Goal: Task Accomplishment & Management: Manage account settings

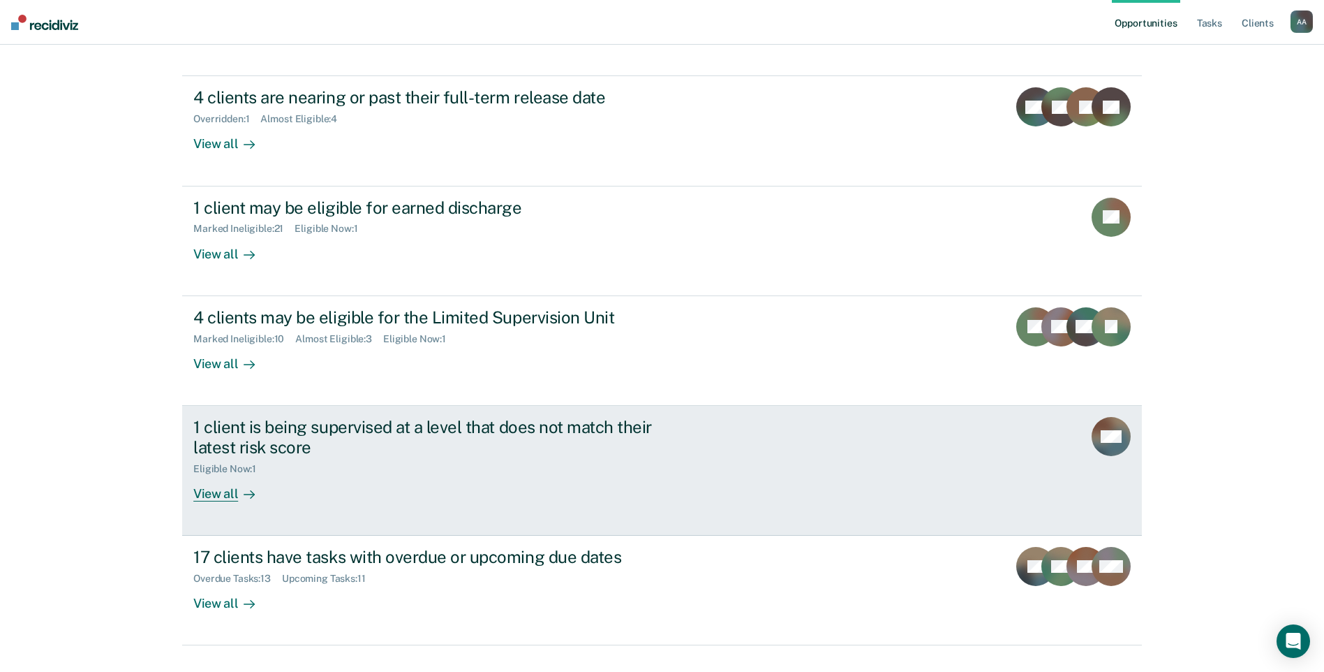
scroll to position [152, 0]
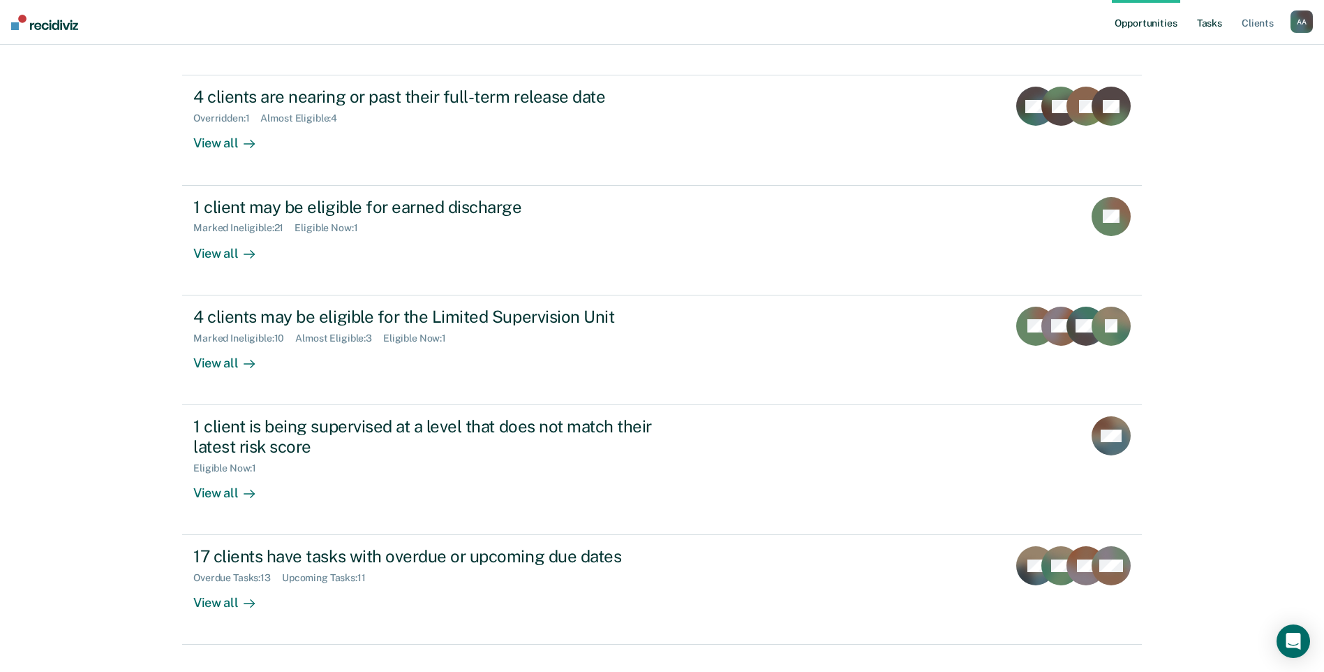
click at [1218, 31] on link "Tasks" at bounding box center [1210, 22] width 31 height 45
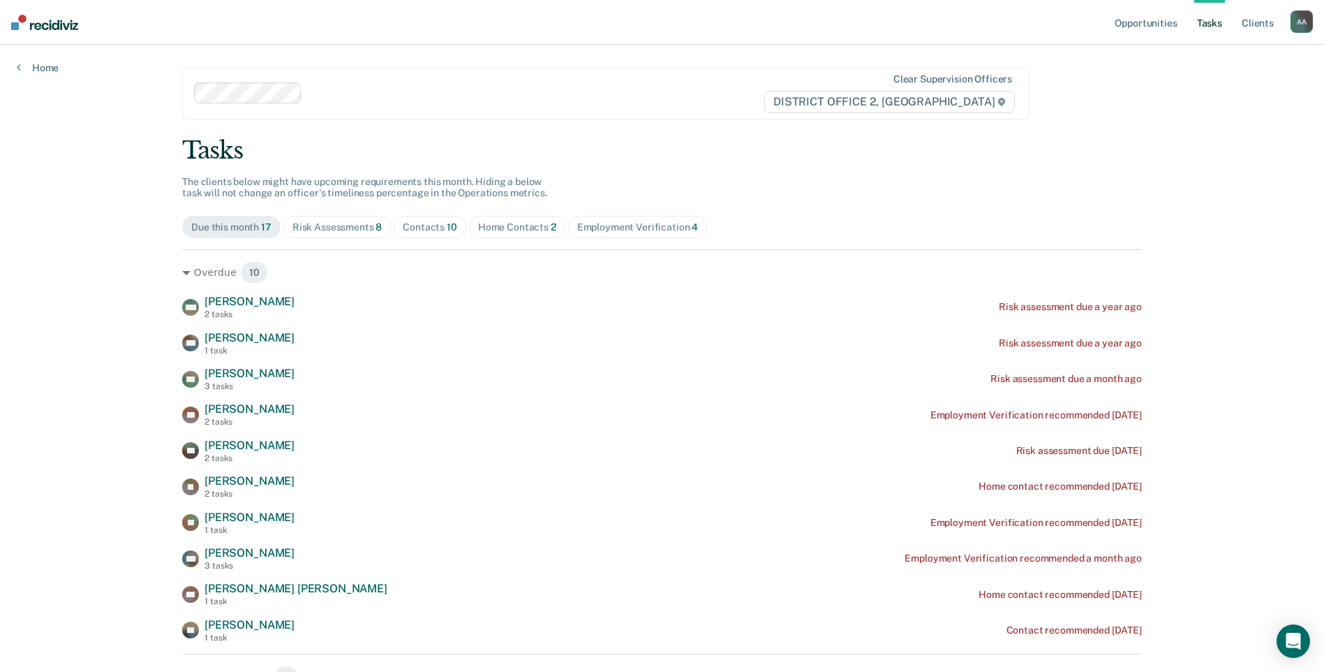
click at [494, 223] on div "Home Contacts 2" at bounding box center [517, 227] width 78 height 12
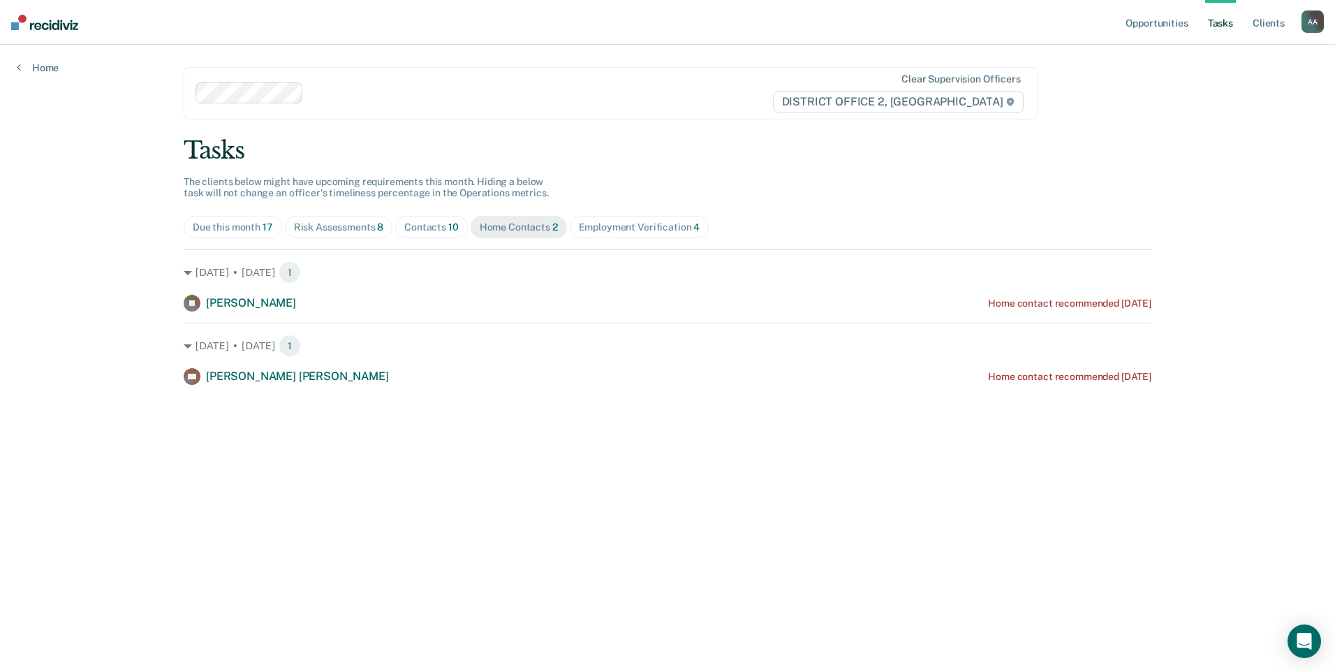
click at [356, 220] on span "Risk Assessments 8" at bounding box center [339, 227] width 108 height 22
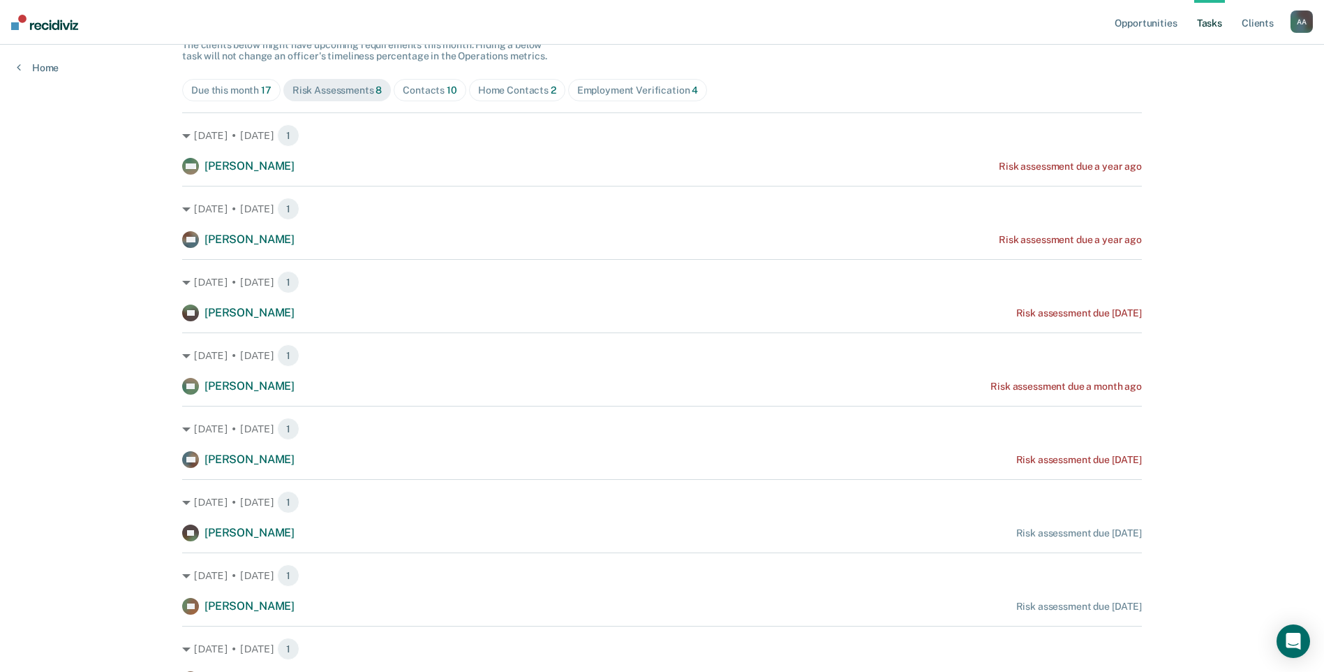
scroll to position [69, 0]
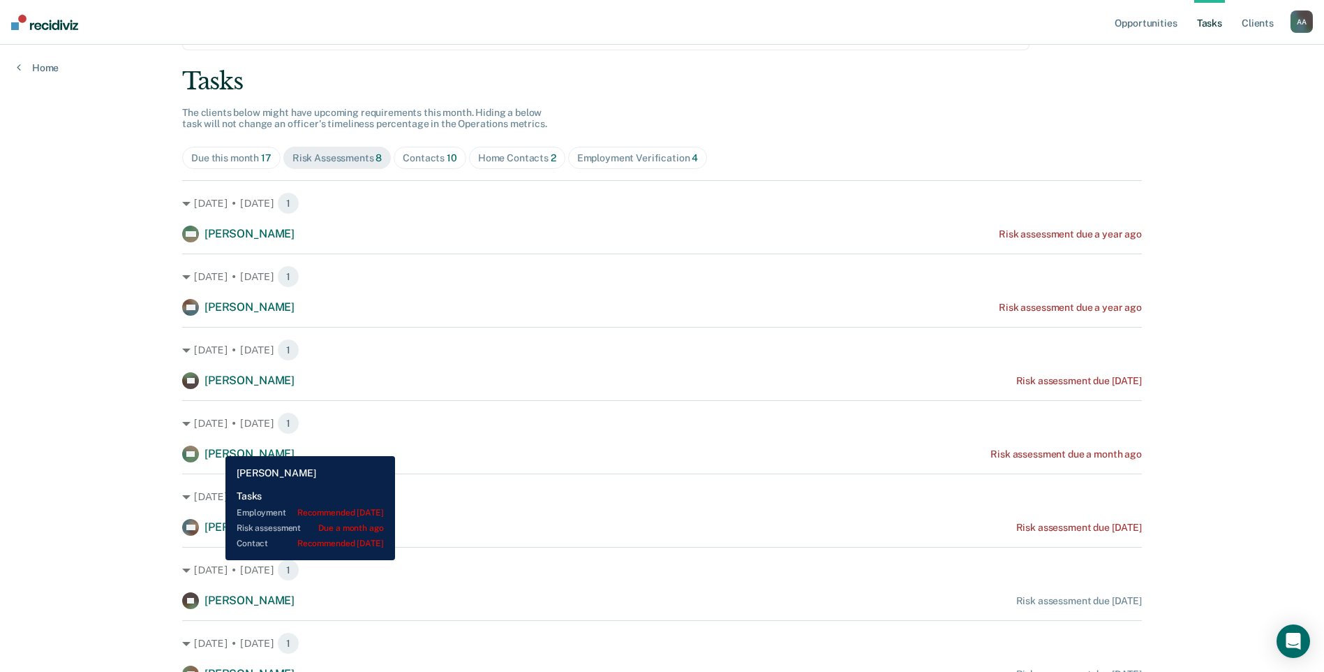
click at [215, 445] on div "[PERSON_NAME]" at bounding box center [238, 453] width 112 height 17
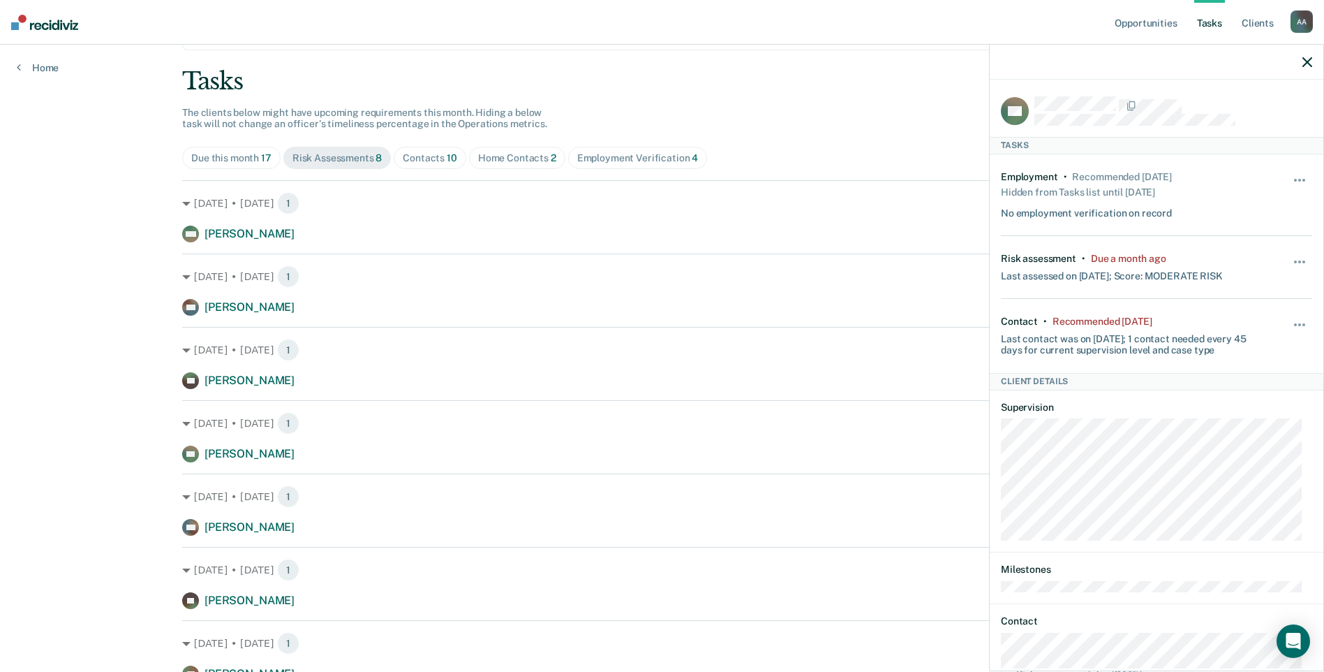
click at [1306, 67] on icon "button" at bounding box center [1308, 62] width 10 height 10
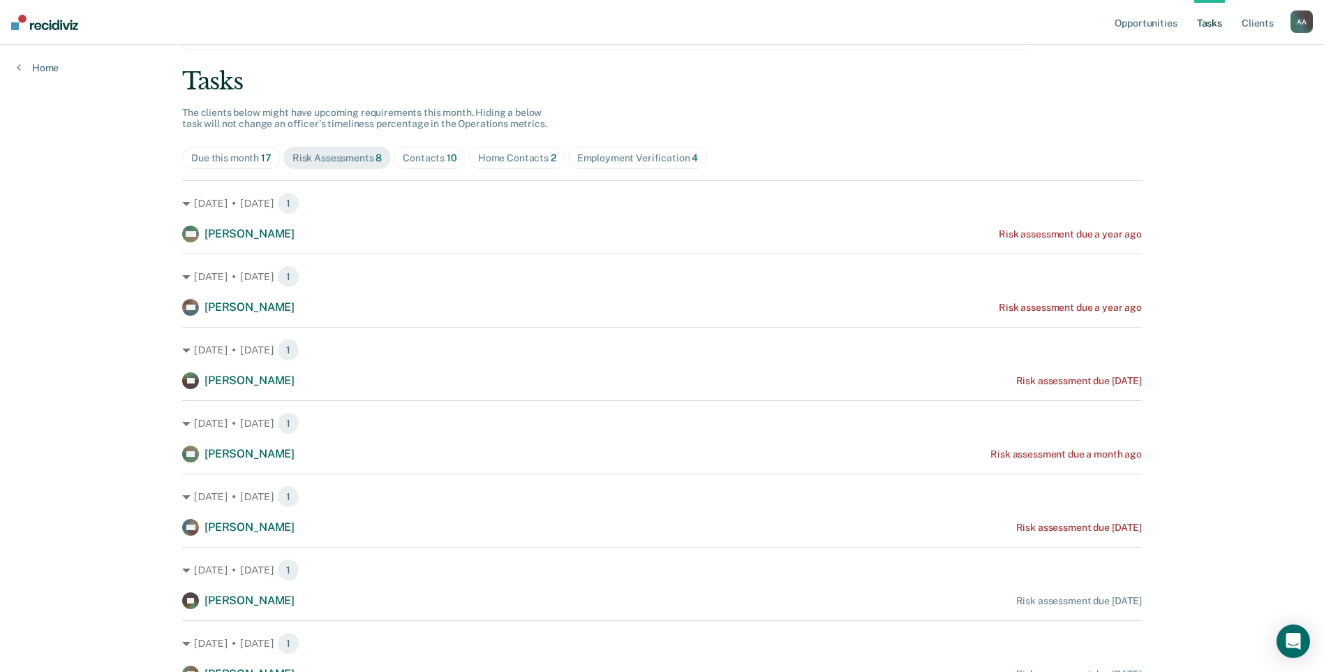
click at [434, 159] on div "Contacts 10" at bounding box center [430, 158] width 54 height 12
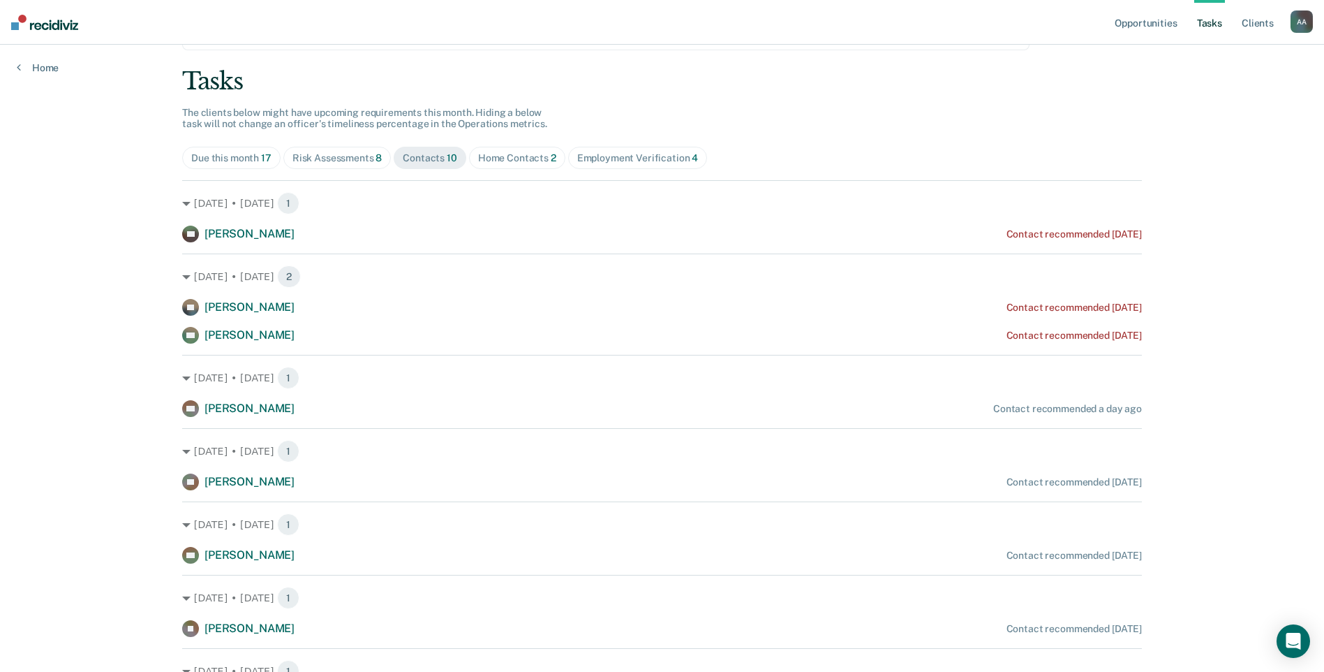
click at [515, 142] on div "Tasks The clients below might have upcoming requirements this month. Hiding a b…" at bounding box center [662, 462] width 960 height 790
click at [516, 147] on span "Home Contacts 2" at bounding box center [517, 158] width 96 height 22
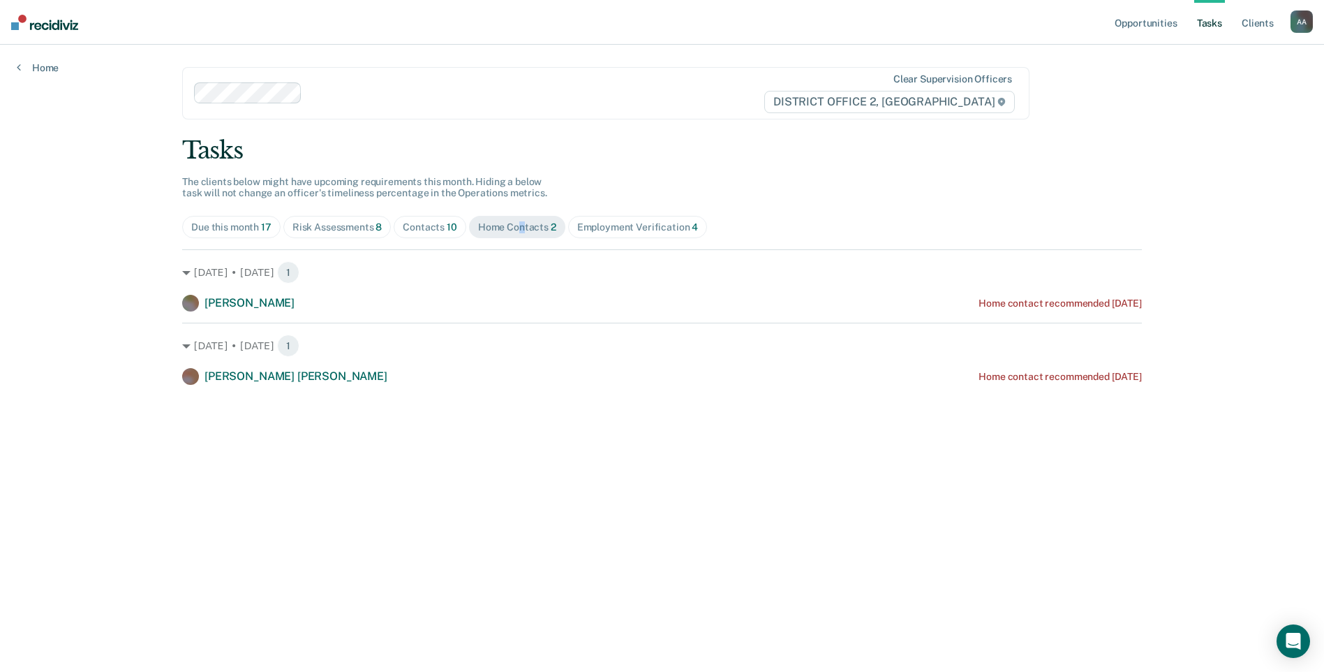
scroll to position [0, 0]
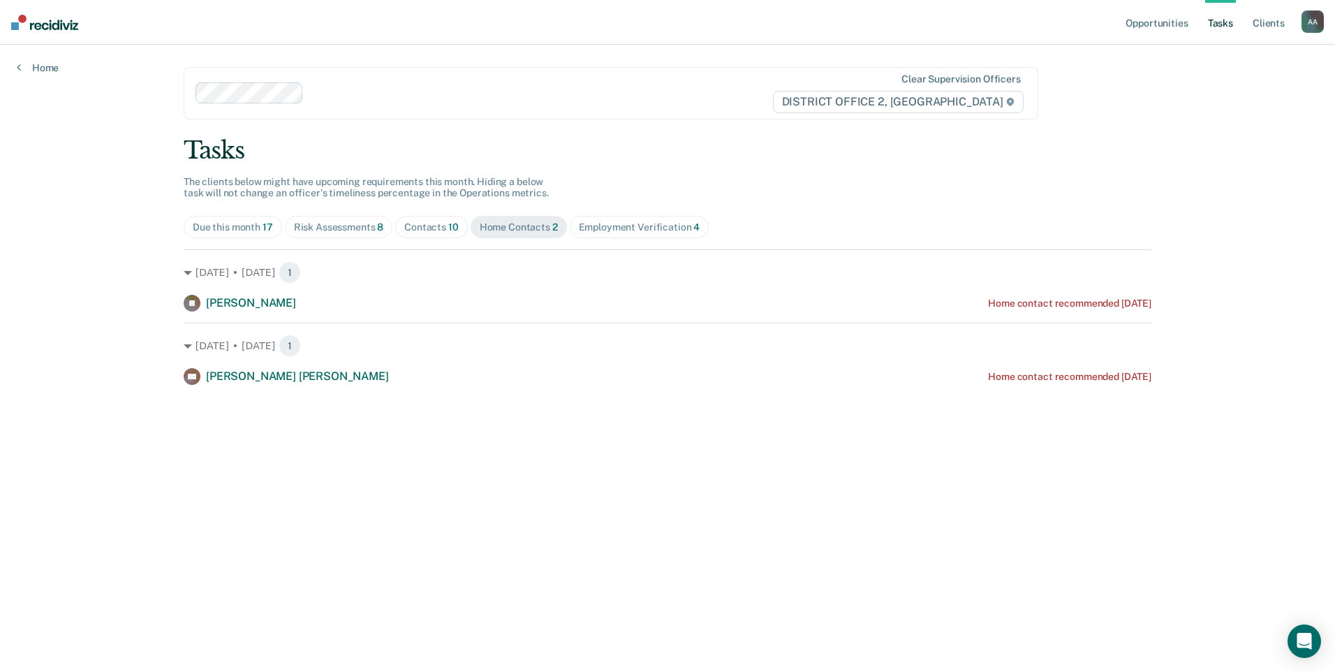
click at [340, 215] on div "Tasks The clients below might have upcoming requirements this month. Hiding a b…" at bounding box center [668, 260] width 968 height 249
click at [340, 219] on span "Risk Assessments 8" at bounding box center [339, 227] width 108 height 22
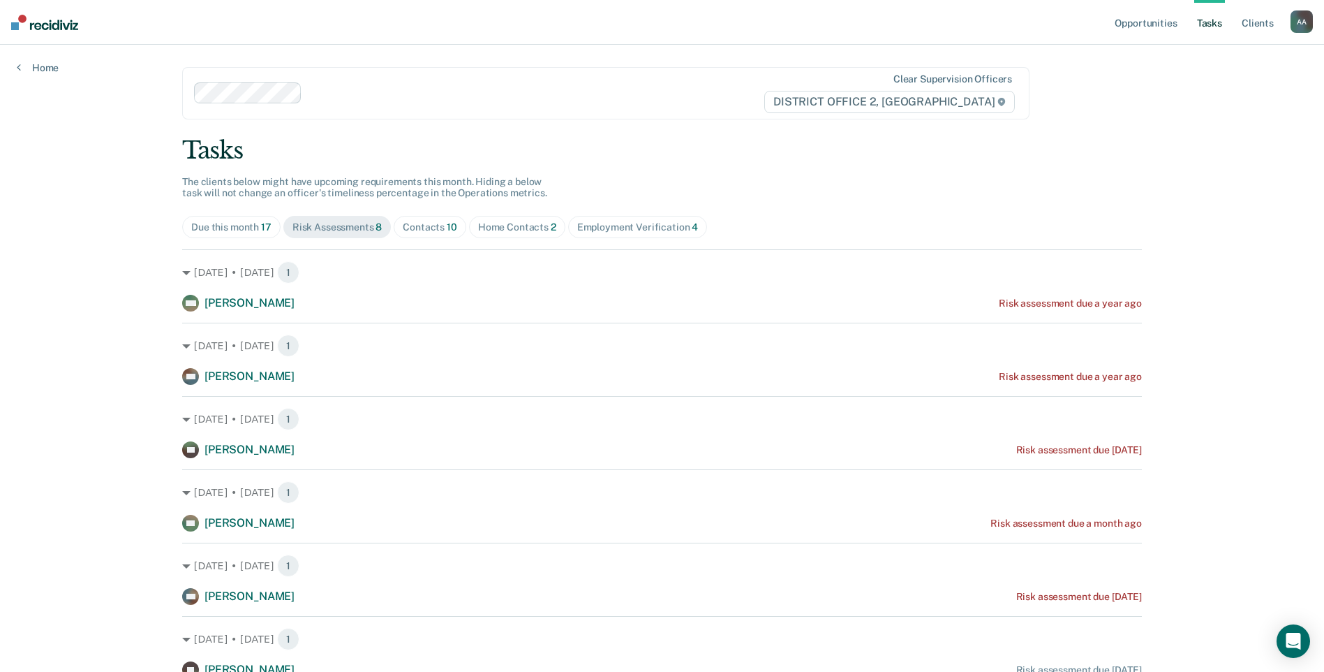
click at [431, 214] on div "Tasks The clients below might have upcoming requirements this month. Hiding a b…" at bounding box center [662, 480] width 960 height 688
click at [434, 217] on span "Contacts 10" at bounding box center [430, 227] width 73 height 22
